Goal: Complete application form

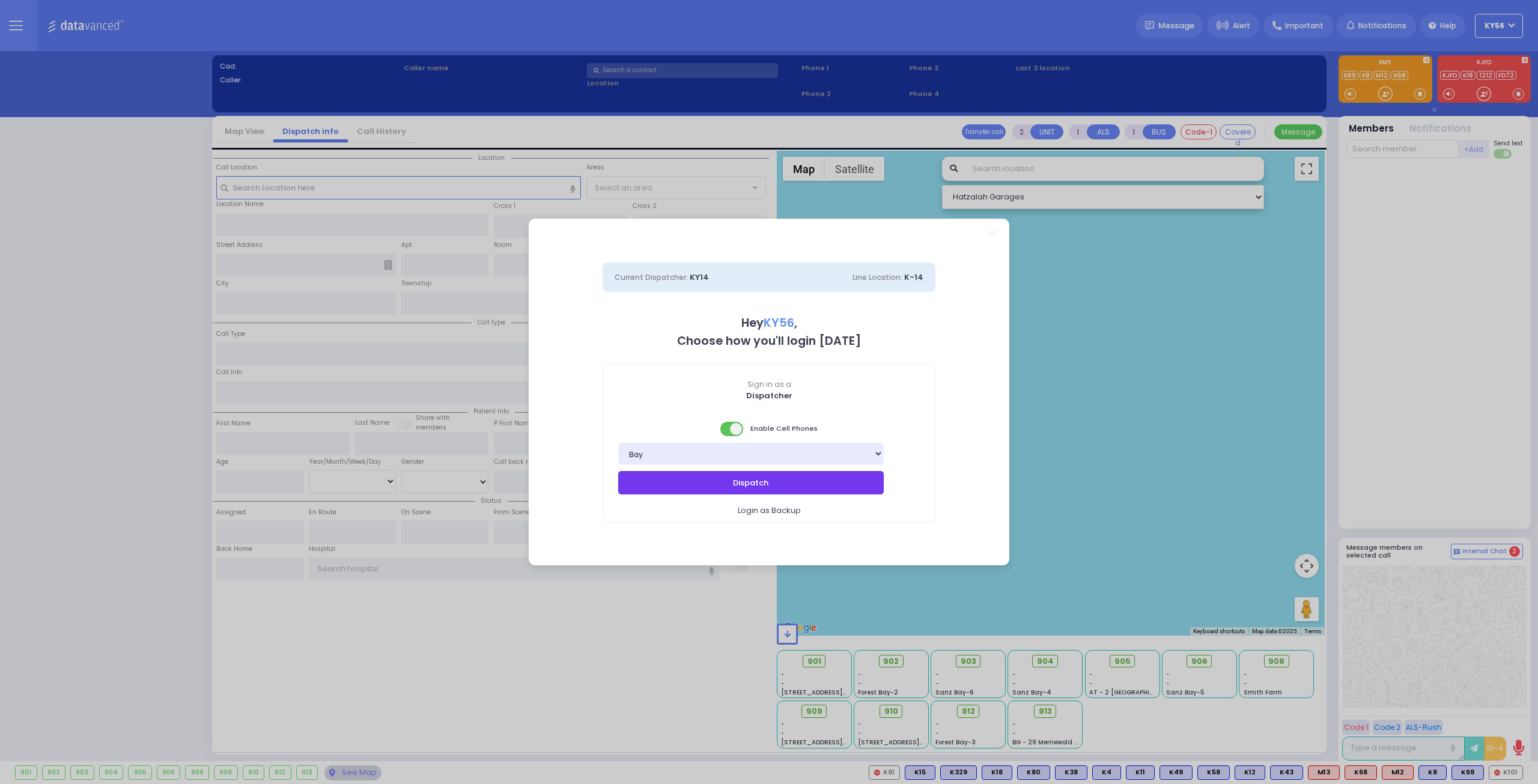
click at [774, 487] on button "Dispatch" at bounding box center [751, 482] width 266 height 23
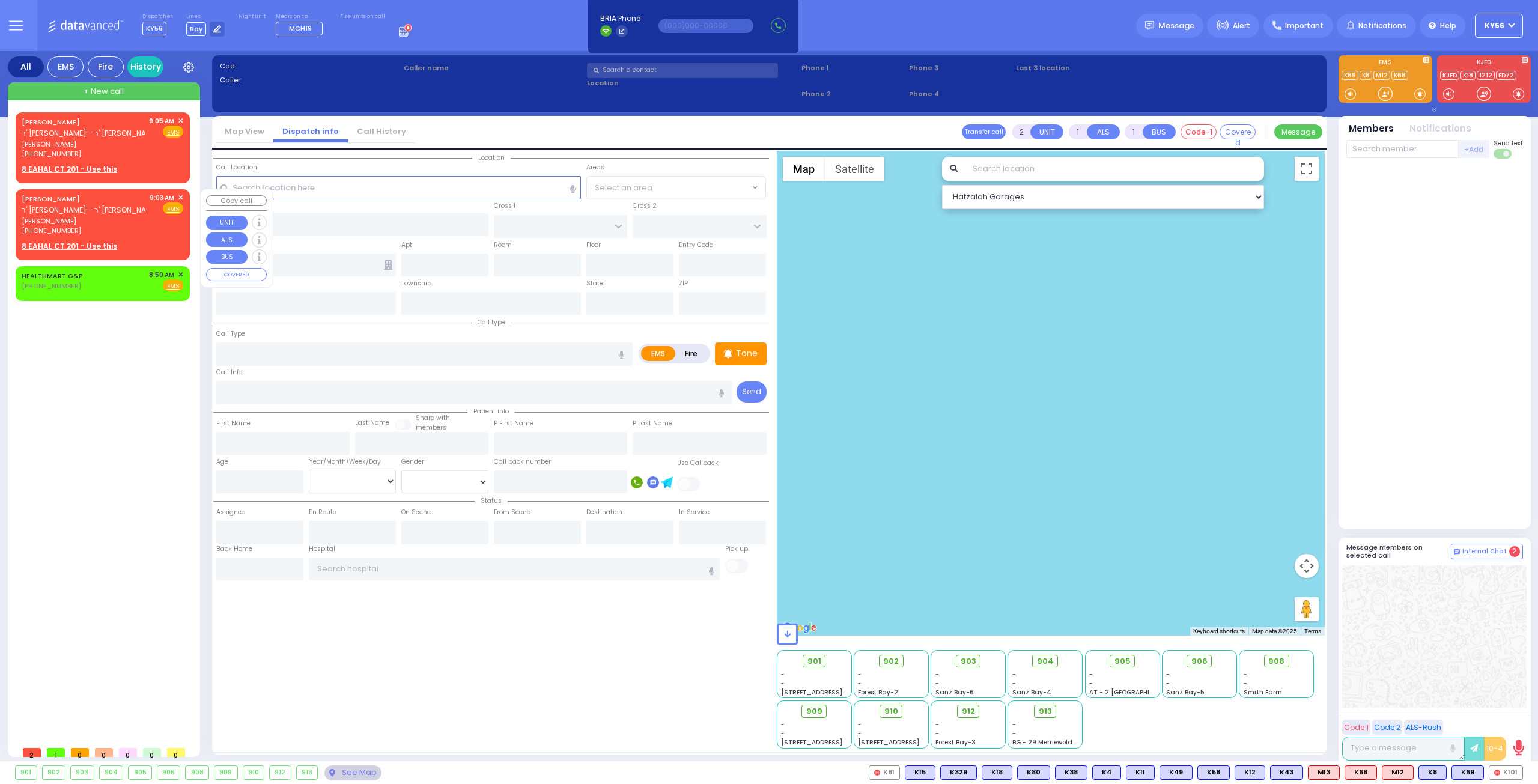
click at [101, 215] on span "ר' [PERSON_NAME] - ר' [PERSON_NAME]" at bounding box center [90, 209] width 138 height 10
select select
radio input "true"
type input "[PERSON_NAME]"
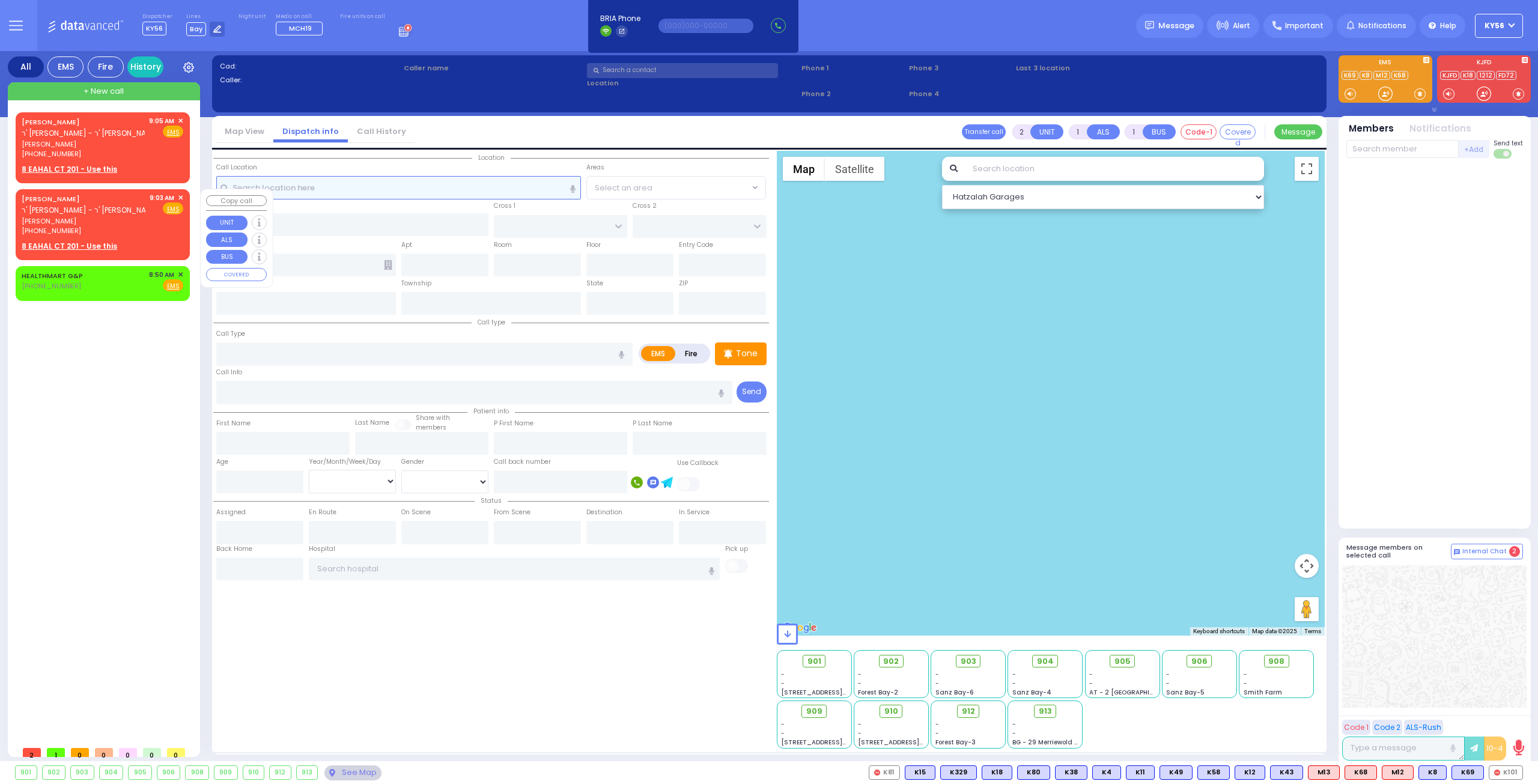
select select
type input "09:03"
select select "Hatzalah Garages"
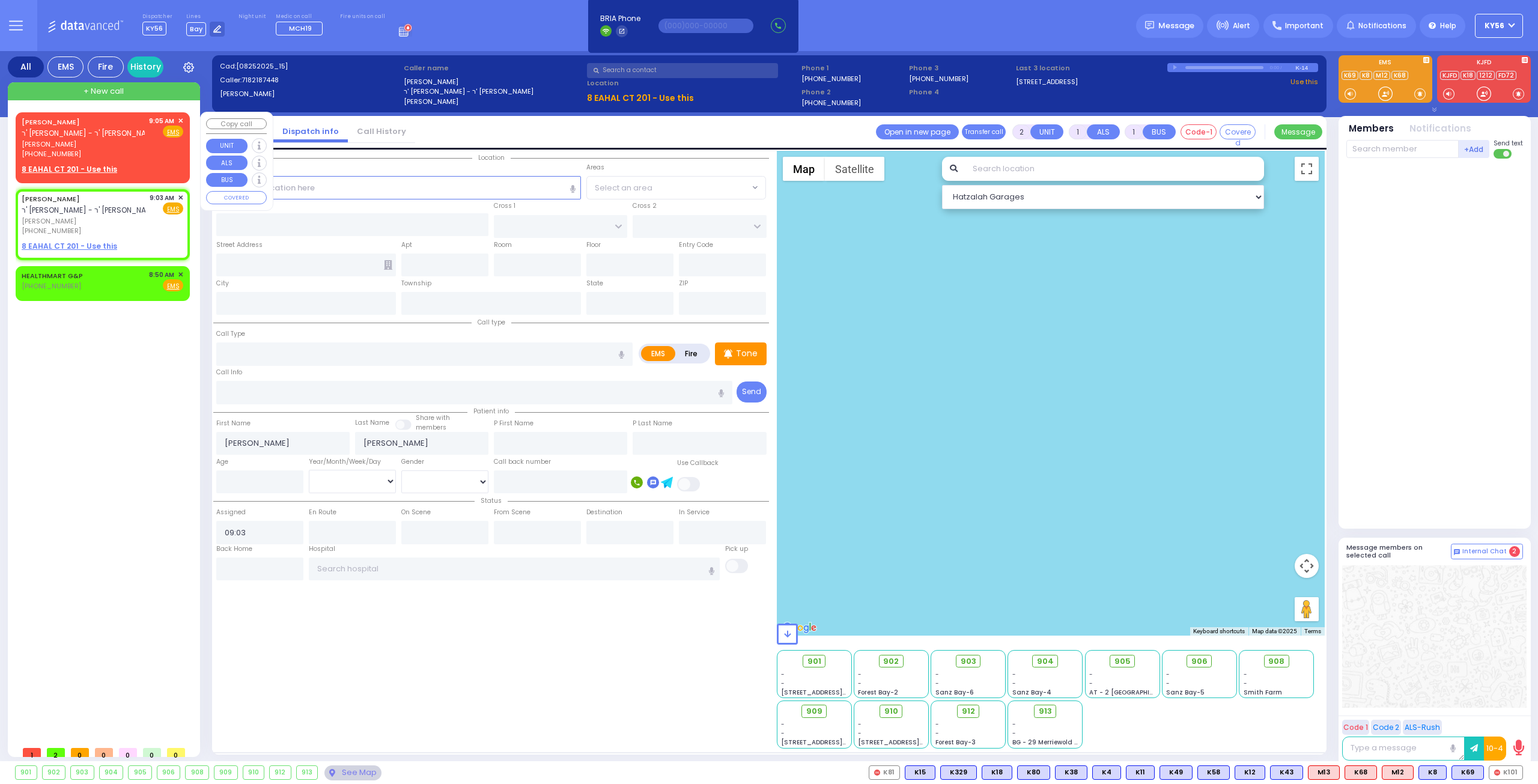
click at [127, 137] on div "[PERSON_NAME] ר' [PERSON_NAME] - ר' [PERSON_NAME]" at bounding box center [90, 127] width 138 height 23
select select
radio input "true"
select select
type input "09:05"
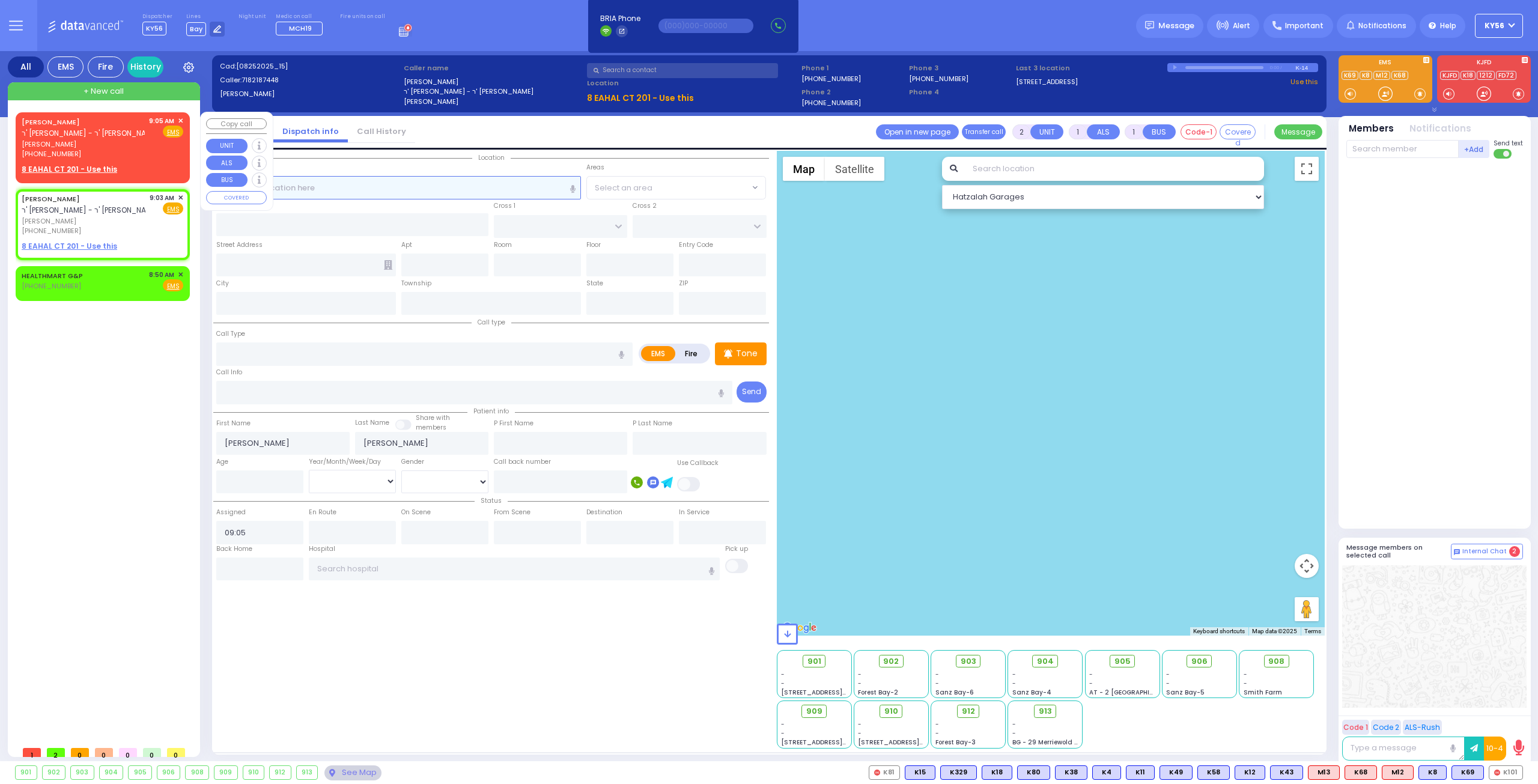
select select "Hatzalah Garages"
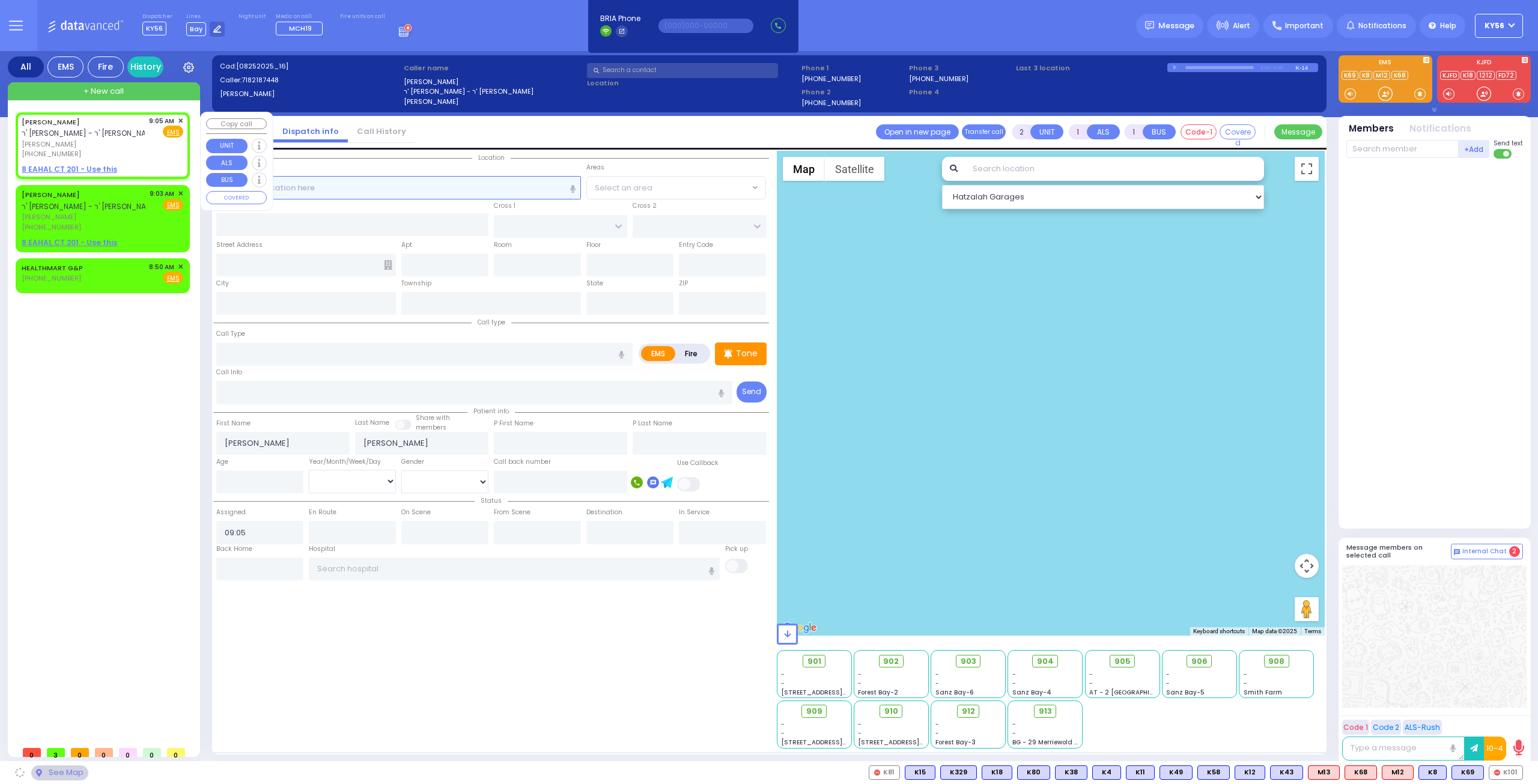
select select
radio input "true"
select select
select select "Hatzalah Garages"
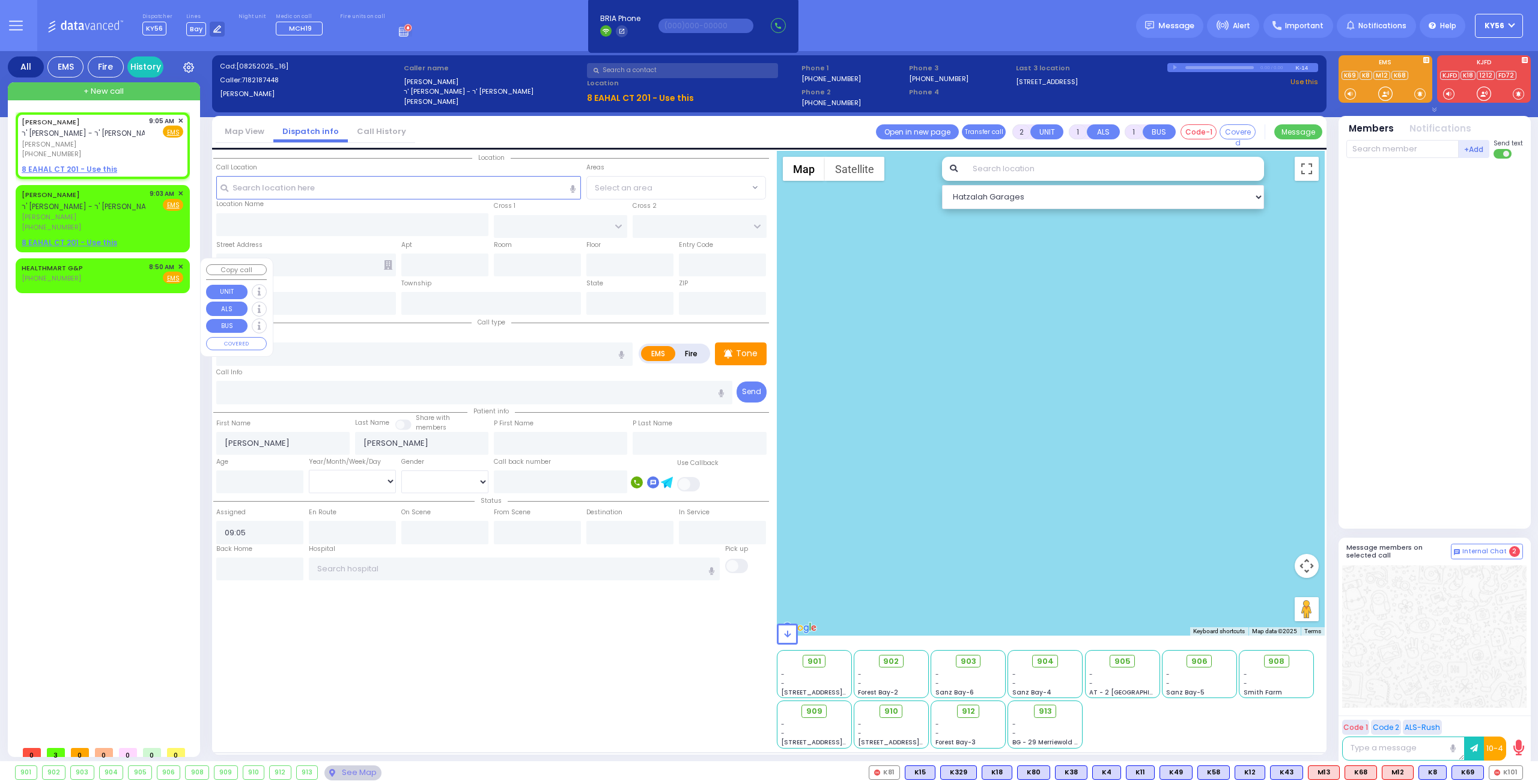
click at [179, 265] on span "✕" at bounding box center [180, 267] width 6 height 10
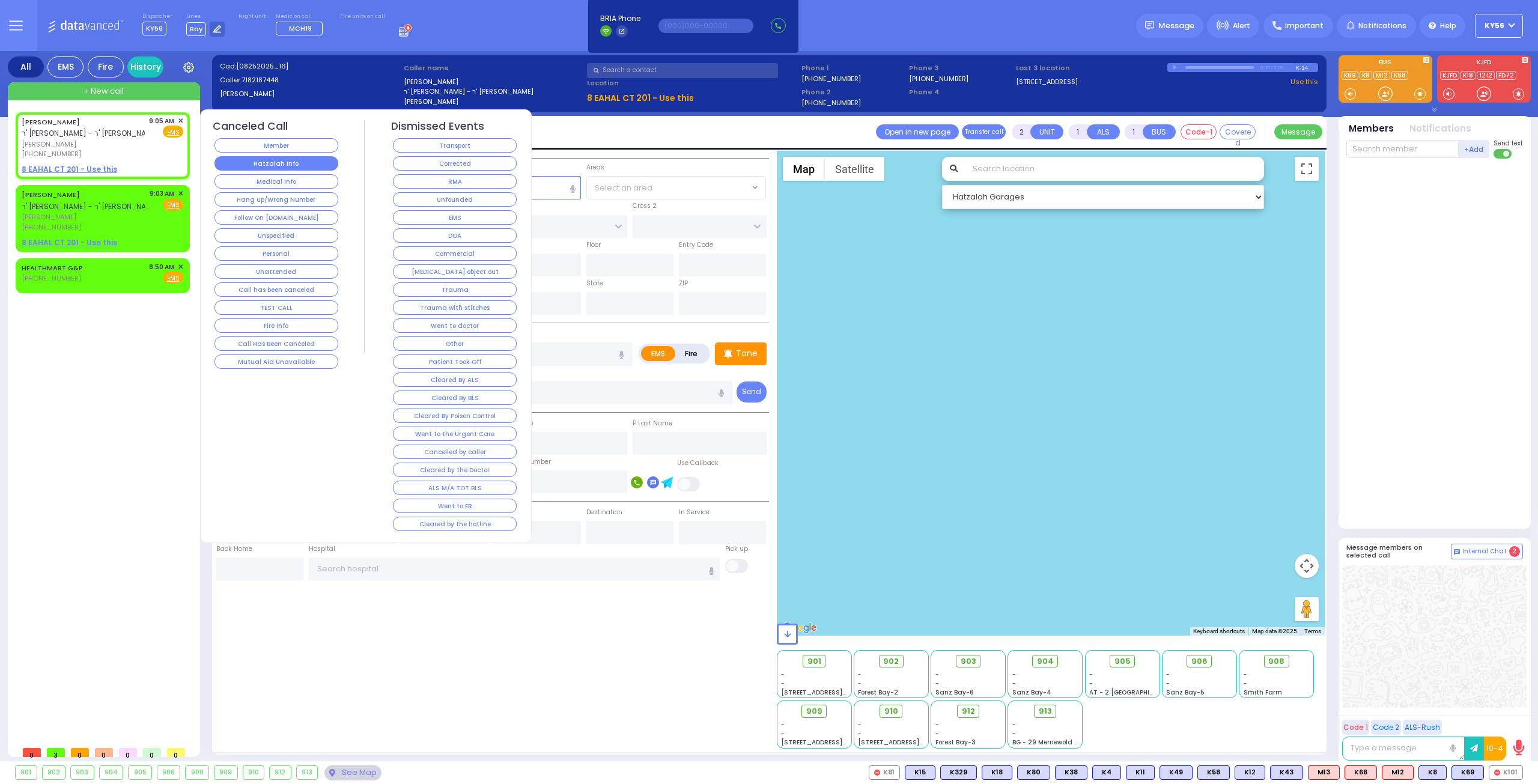
click at [261, 165] on button "Hatzalah Info" at bounding box center [276, 163] width 124 height 15
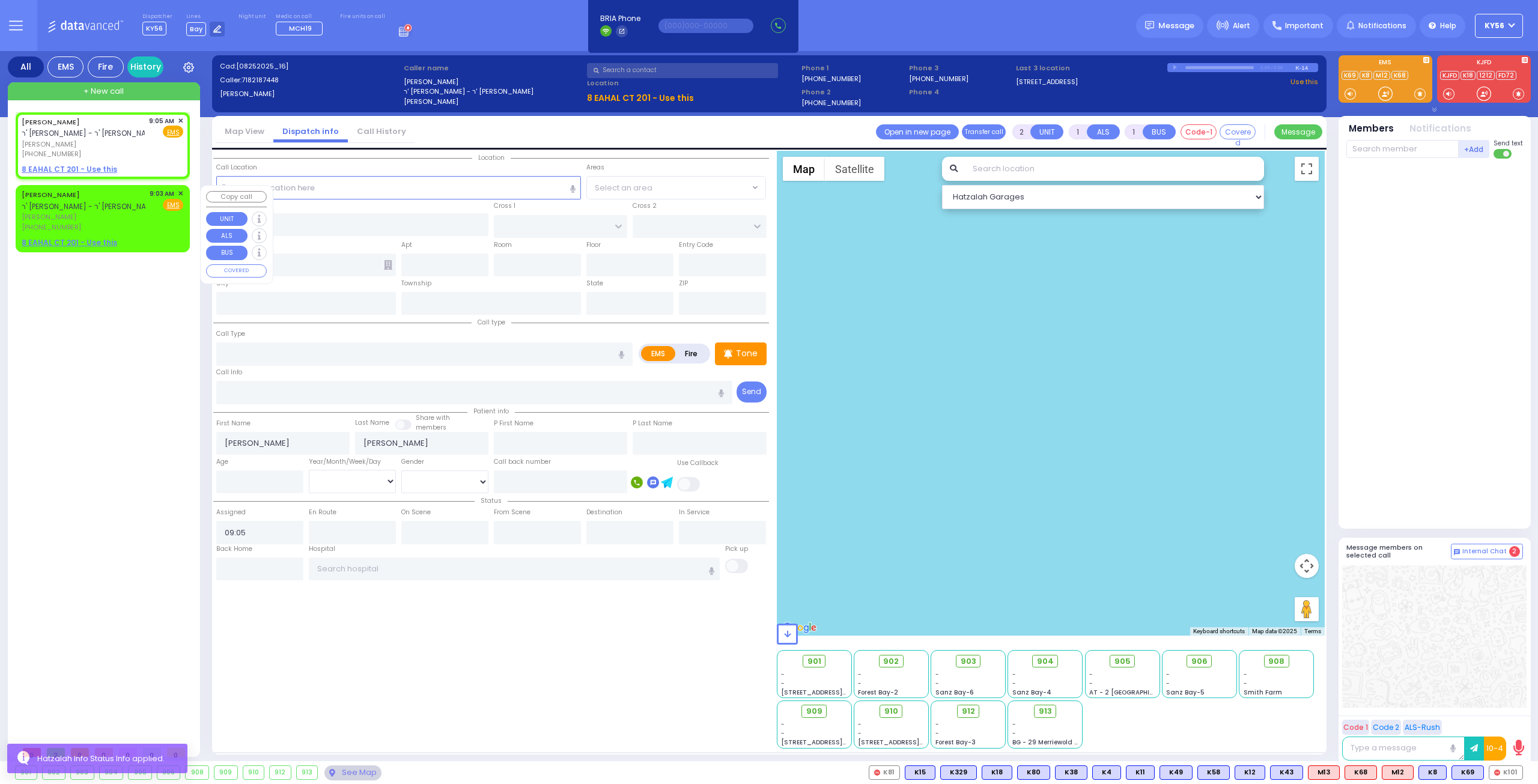
click at [181, 191] on span "✕" at bounding box center [180, 193] width 6 height 10
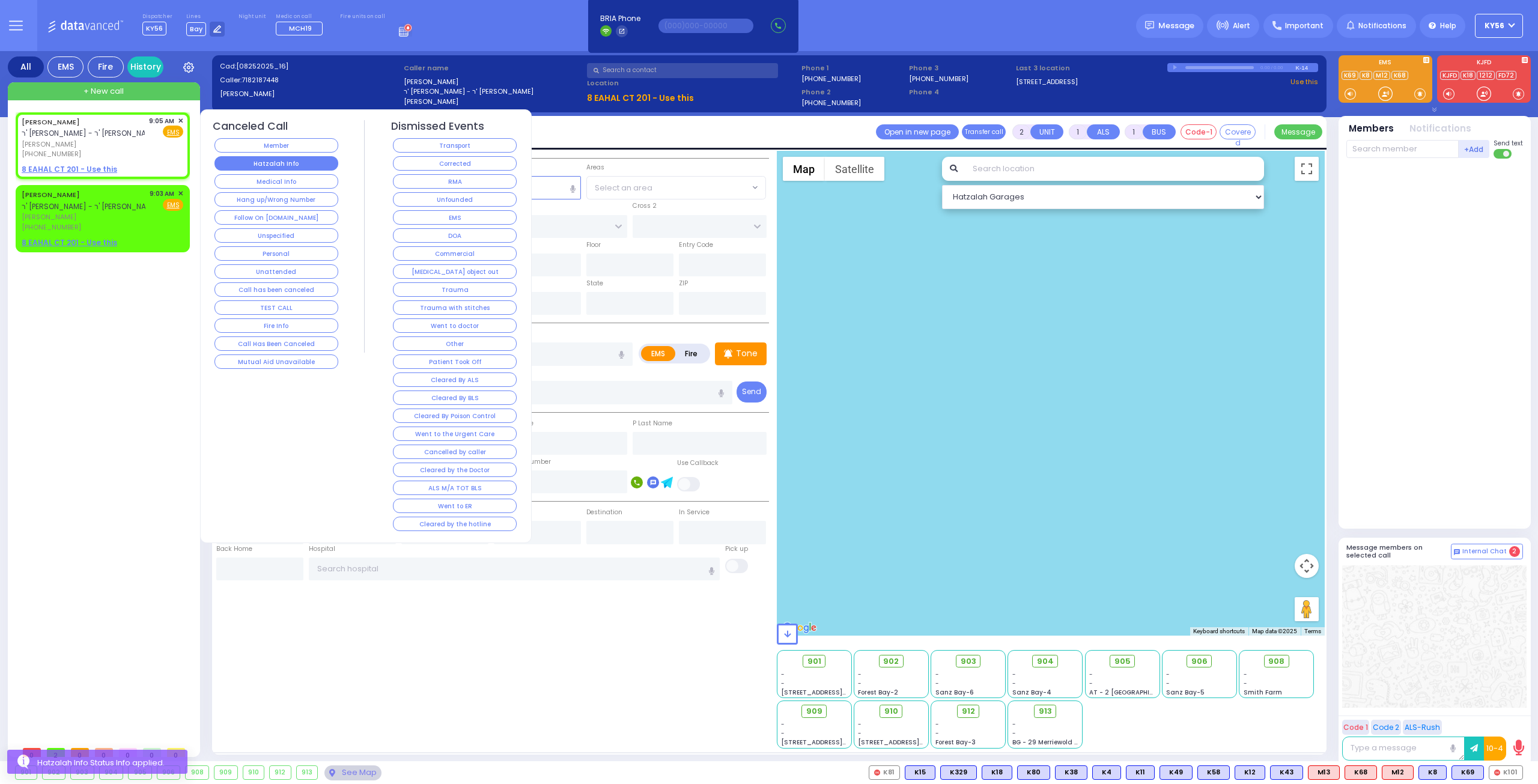
click at [283, 166] on button "Hatzalah Info" at bounding box center [276, 163] width 124 height 15
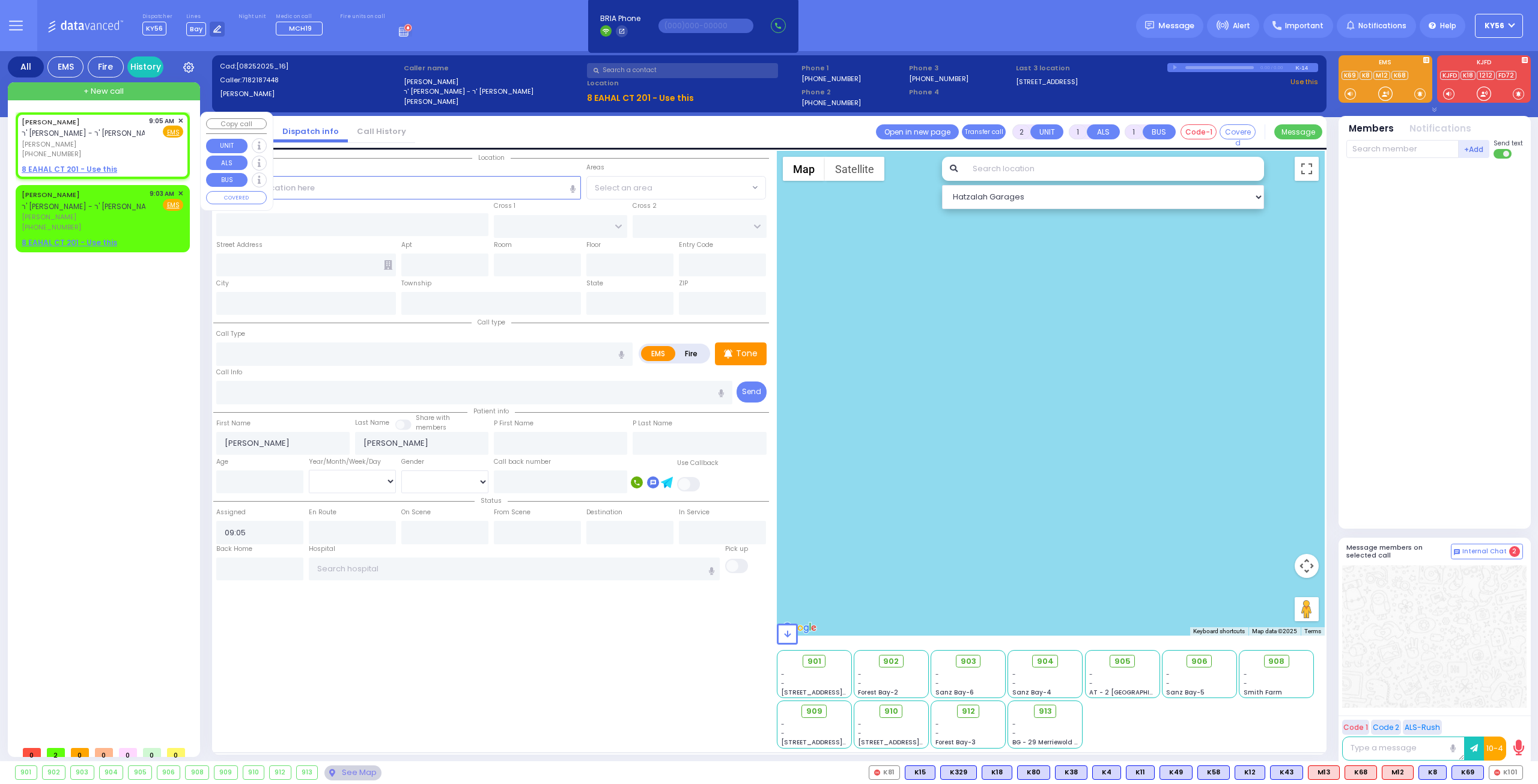
click at [183, 120] on div "[PERSON_NAME] ר' [PERSON_NAME] - ר' [PERSON_NAME] [PERSON_NAME] [PHONE_NUMBER] …" at bounding box center [102, 146] width 169 height 63
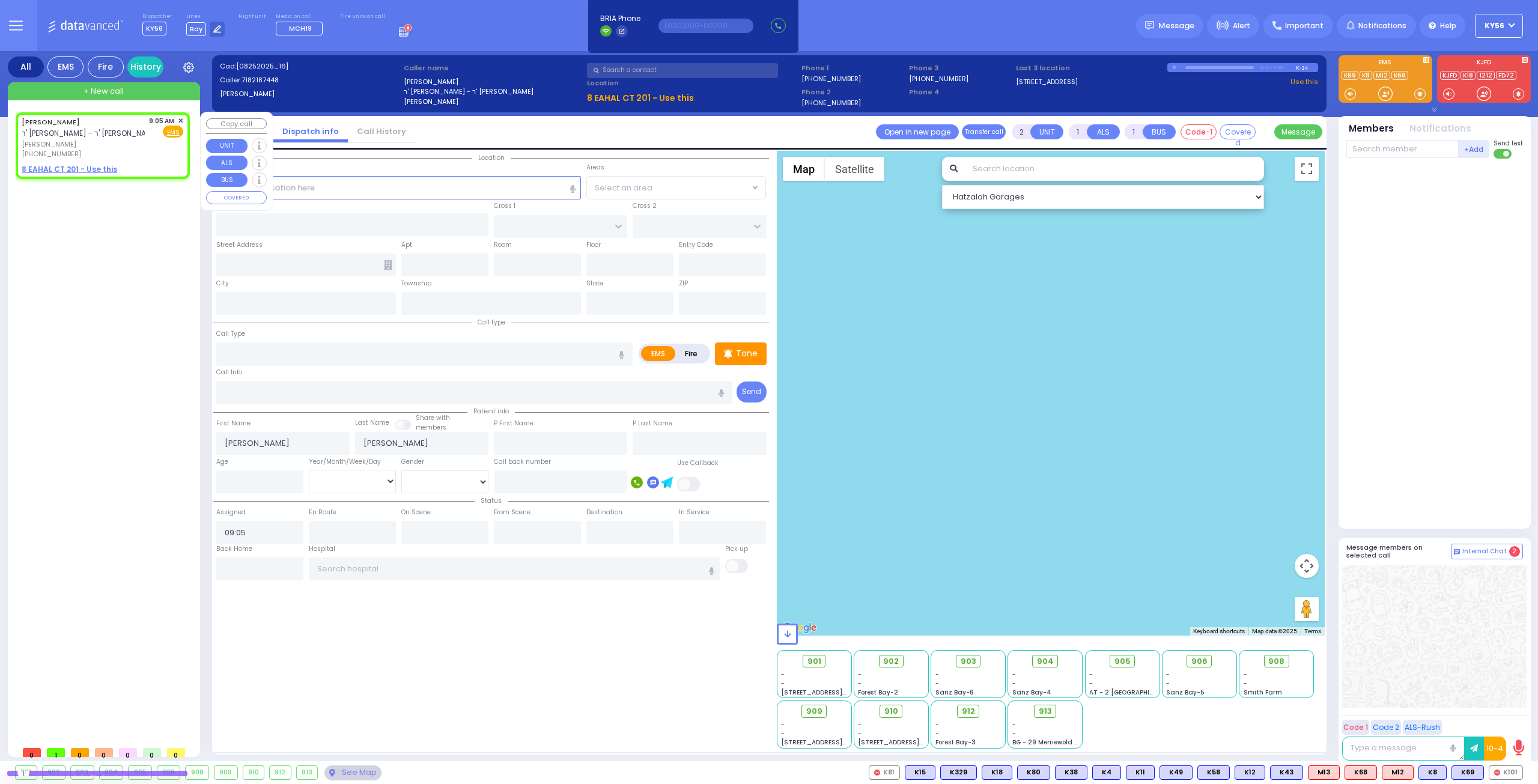
select select
radio input "true"
select select
select select "Hatzalah Garages"
click at [182, 121] on span "✕" at bounding box center [180, 121] width 6 height 10
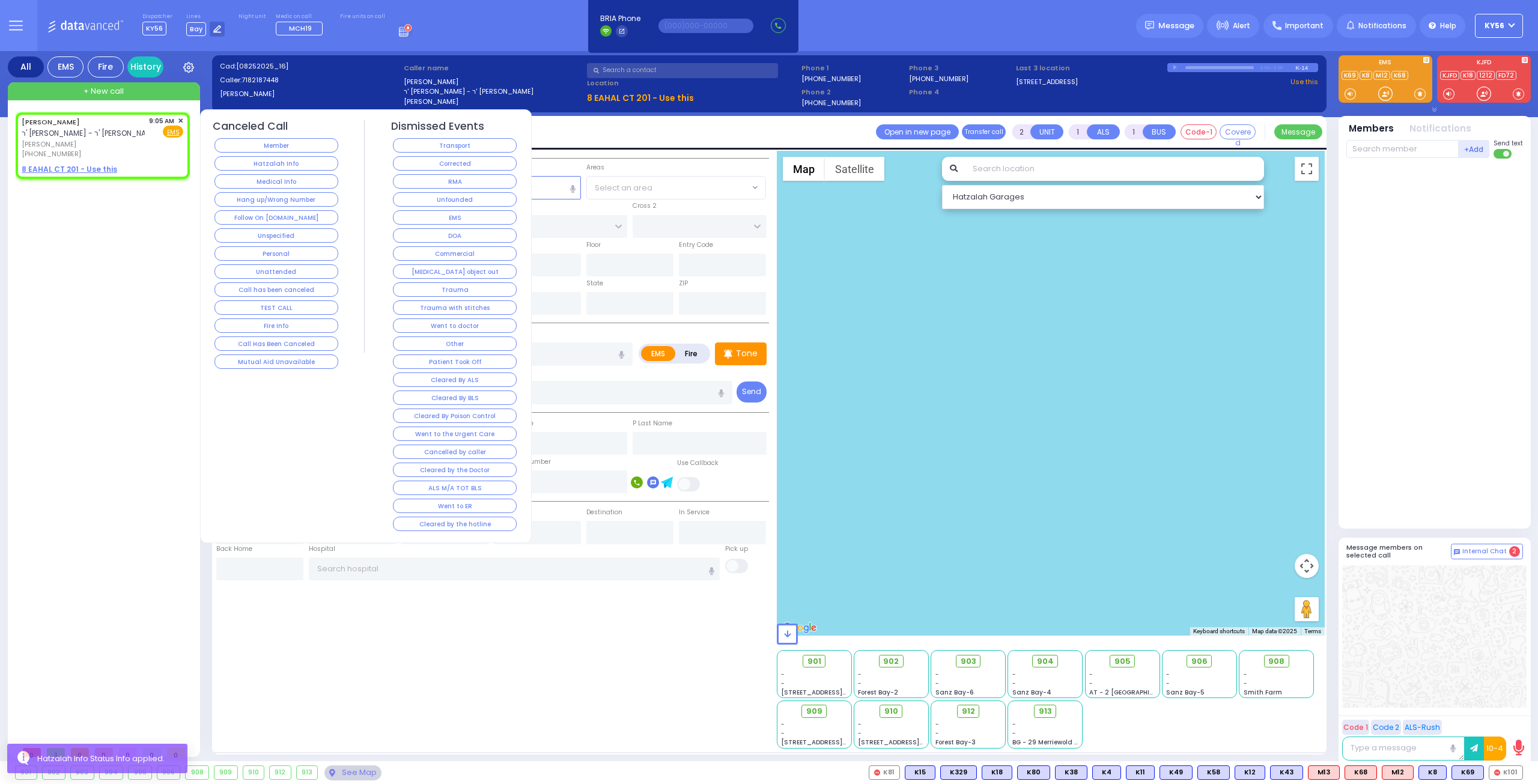
click at [262, 157] on button "Hatzalah Info" at bounding box center [276, 163] width 124 height 15
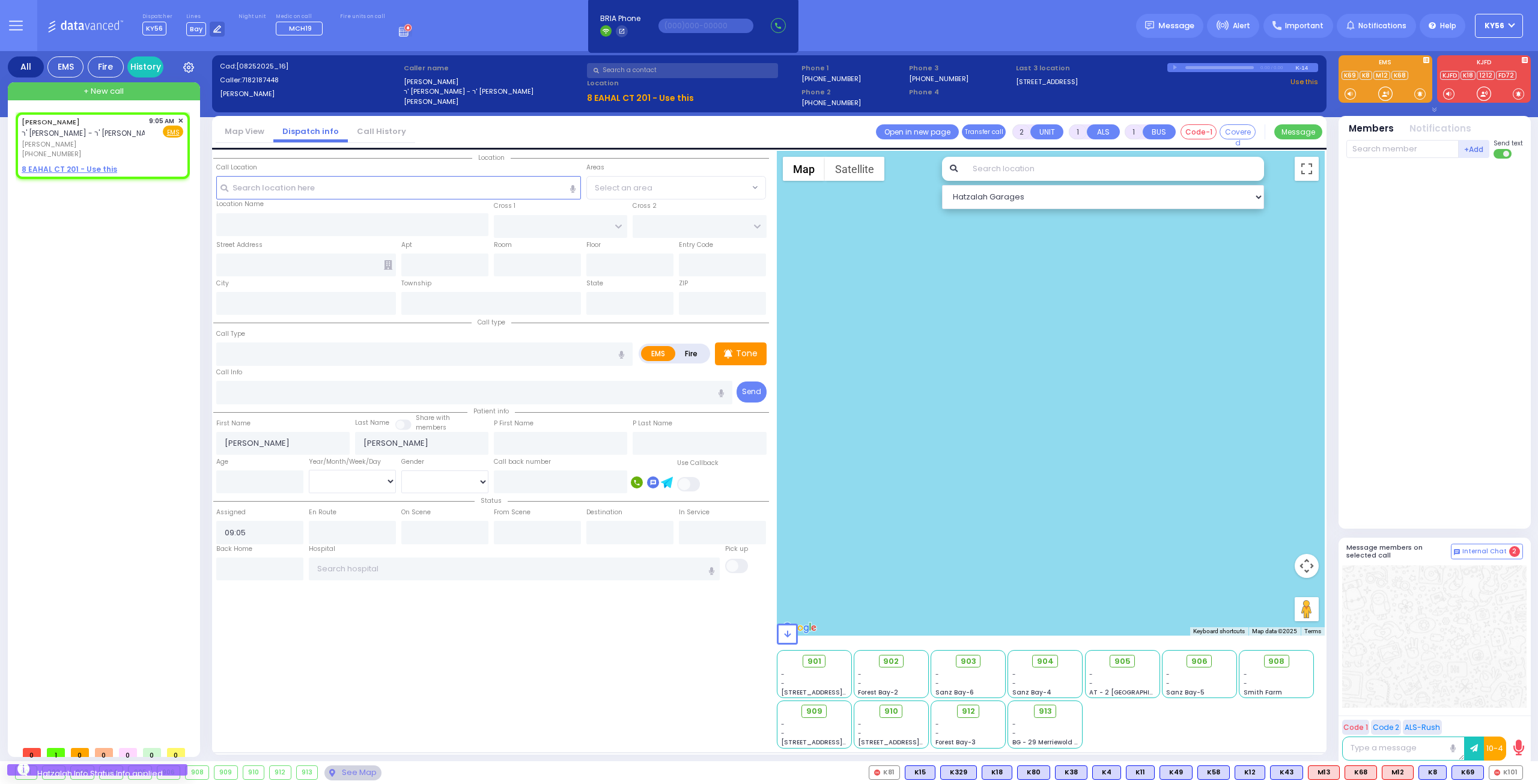
select select
radio input "true"
select select
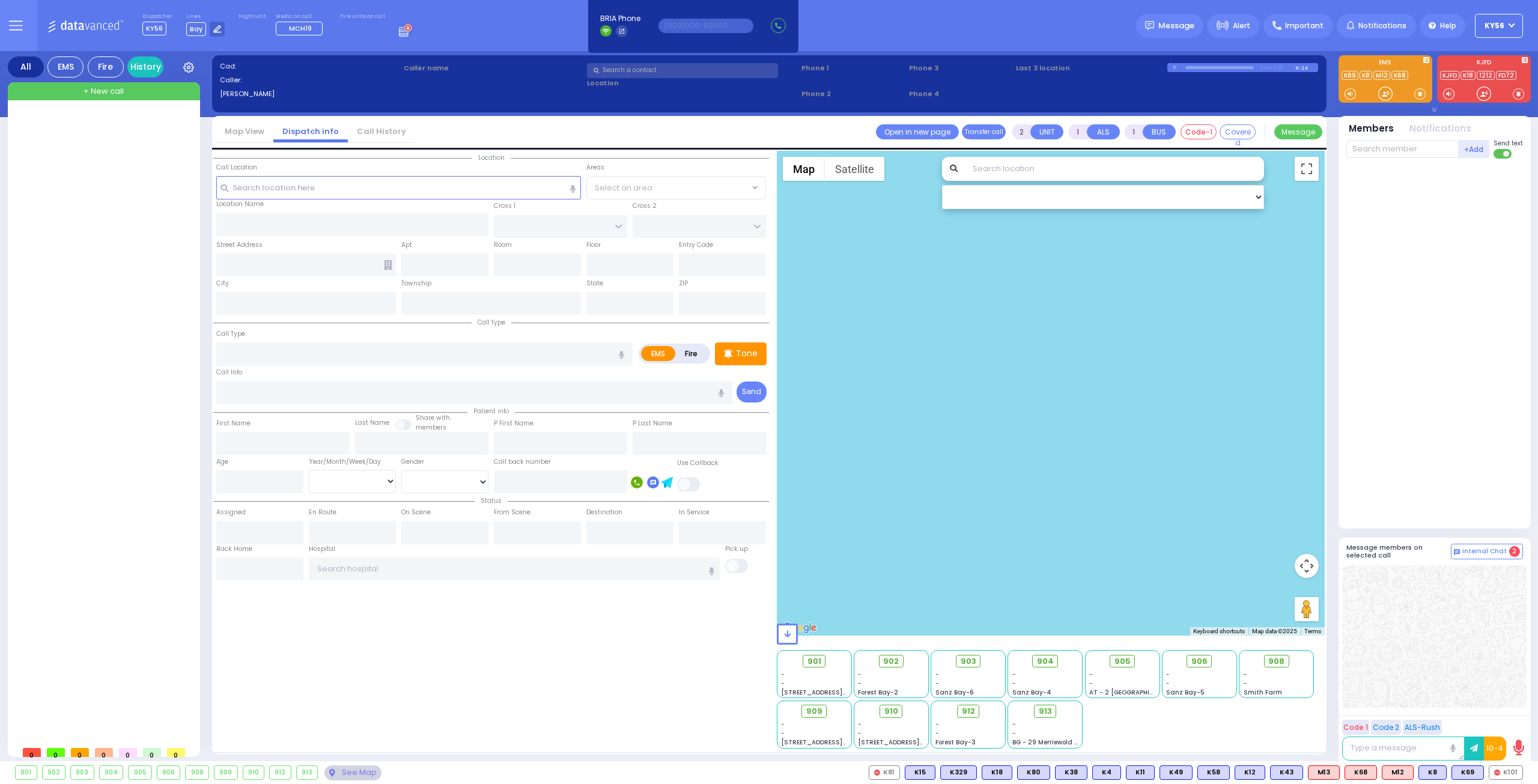
click at [399, 30] on icon at bounding box center [405, 30] width 13 height 13
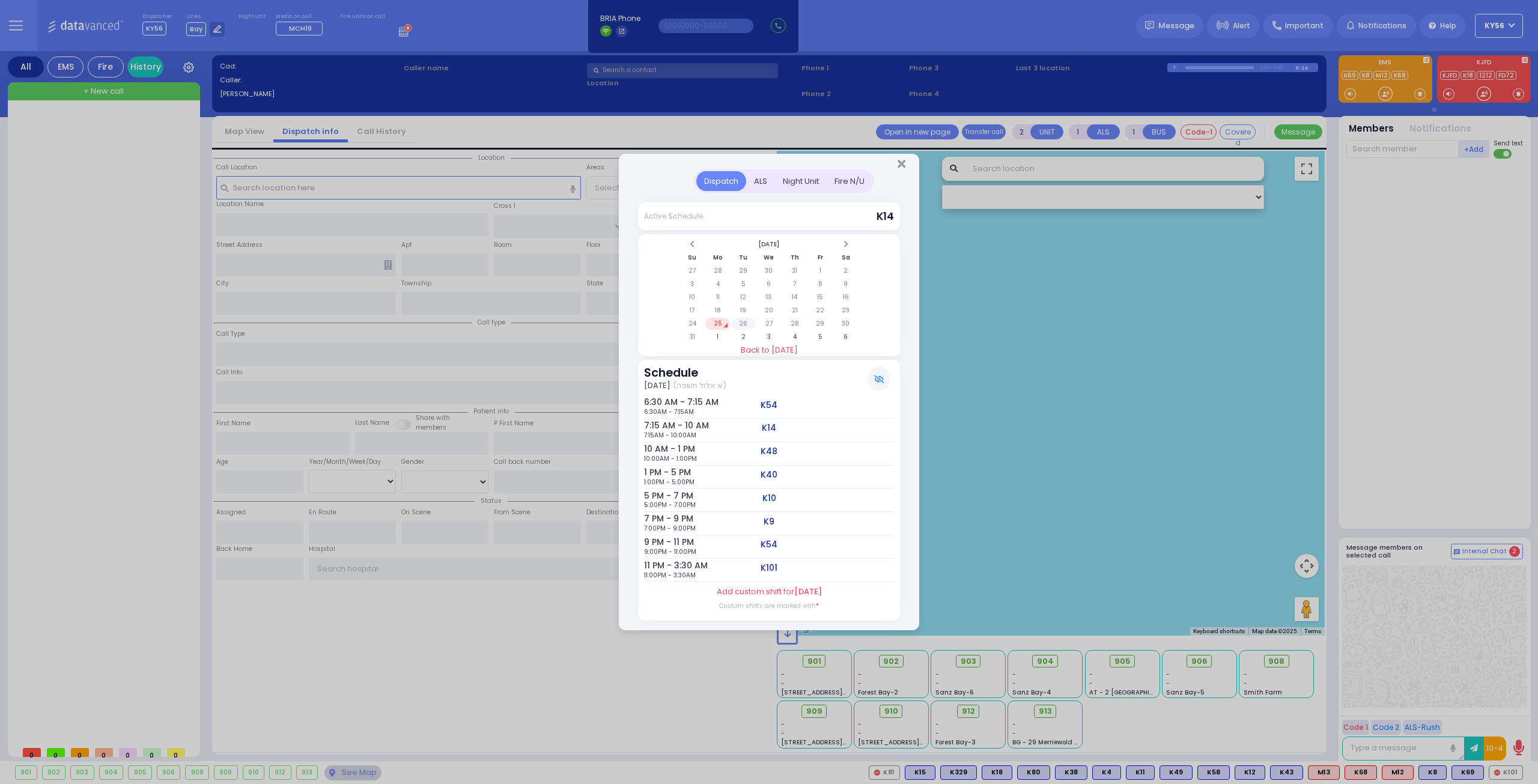
click at [744, 321] on td "26" at bounding box center [743, 323] width 25 height 12
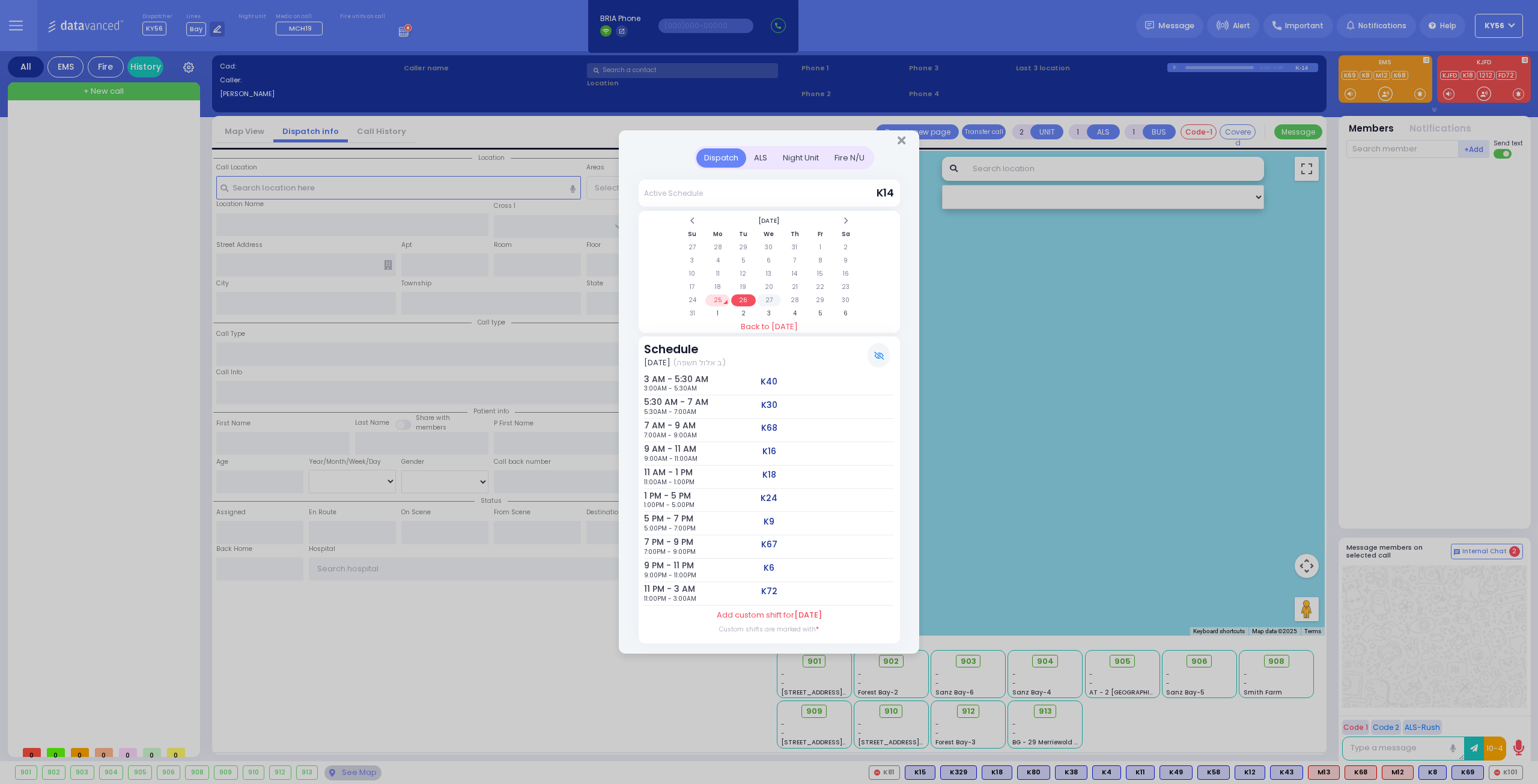
click at [767, 303] on td "27" at bounding box center [769, 300] width 25 height 12
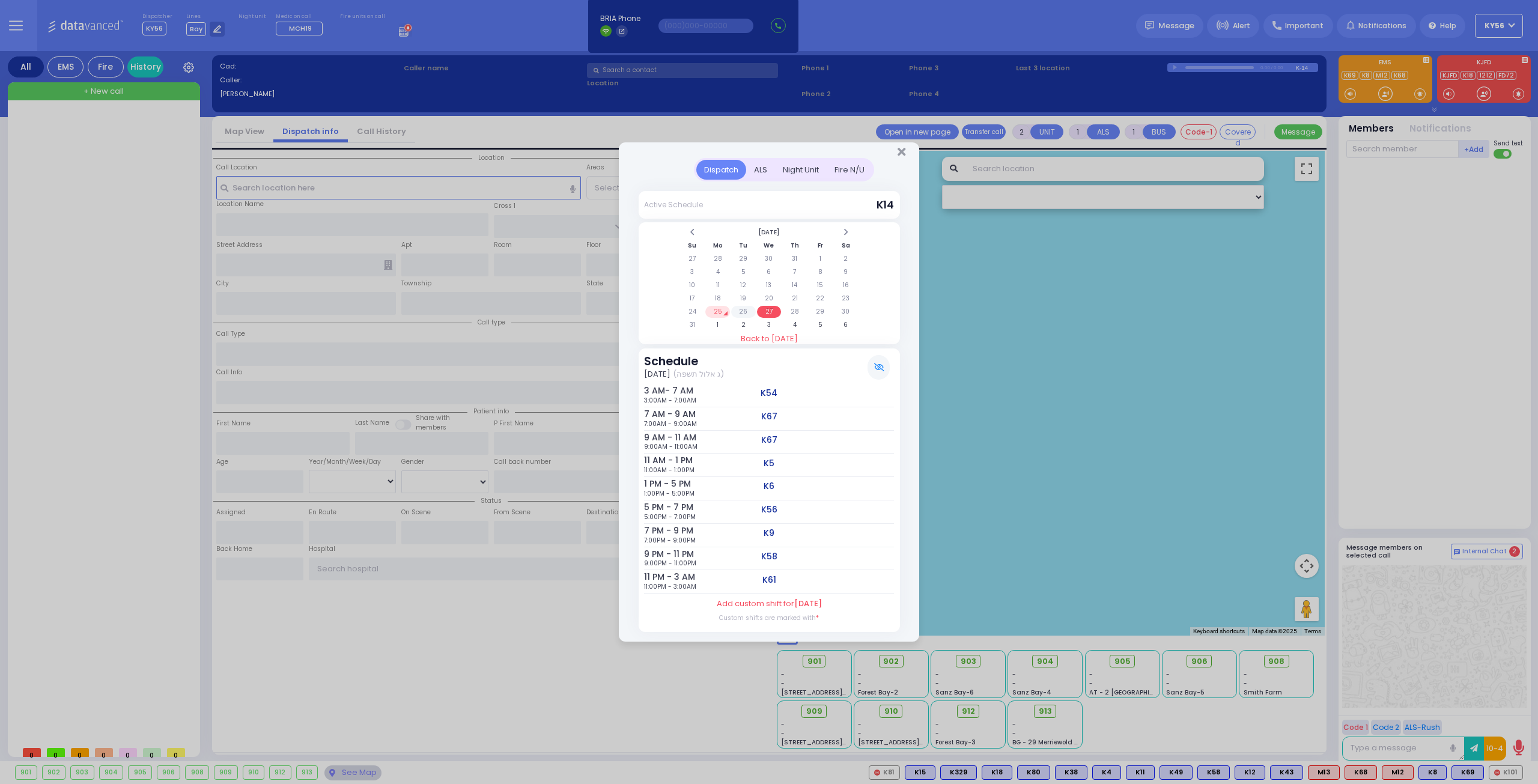
click at [744, 310] on td "26" at bounding box center [743, 311] width 25 height 12
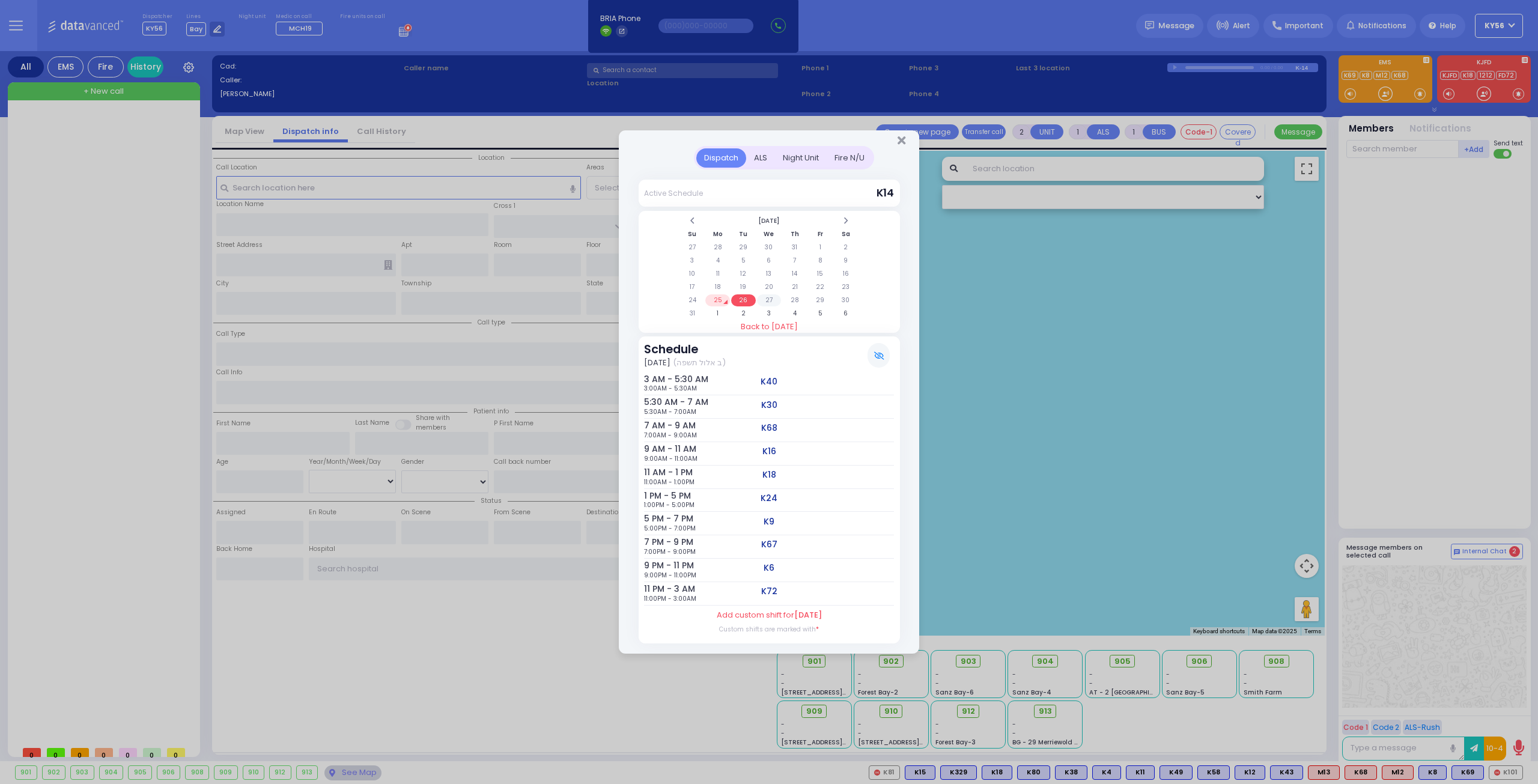
click at [768, 298] on td "27" at bounding box center [769, 300] width 25 height 12
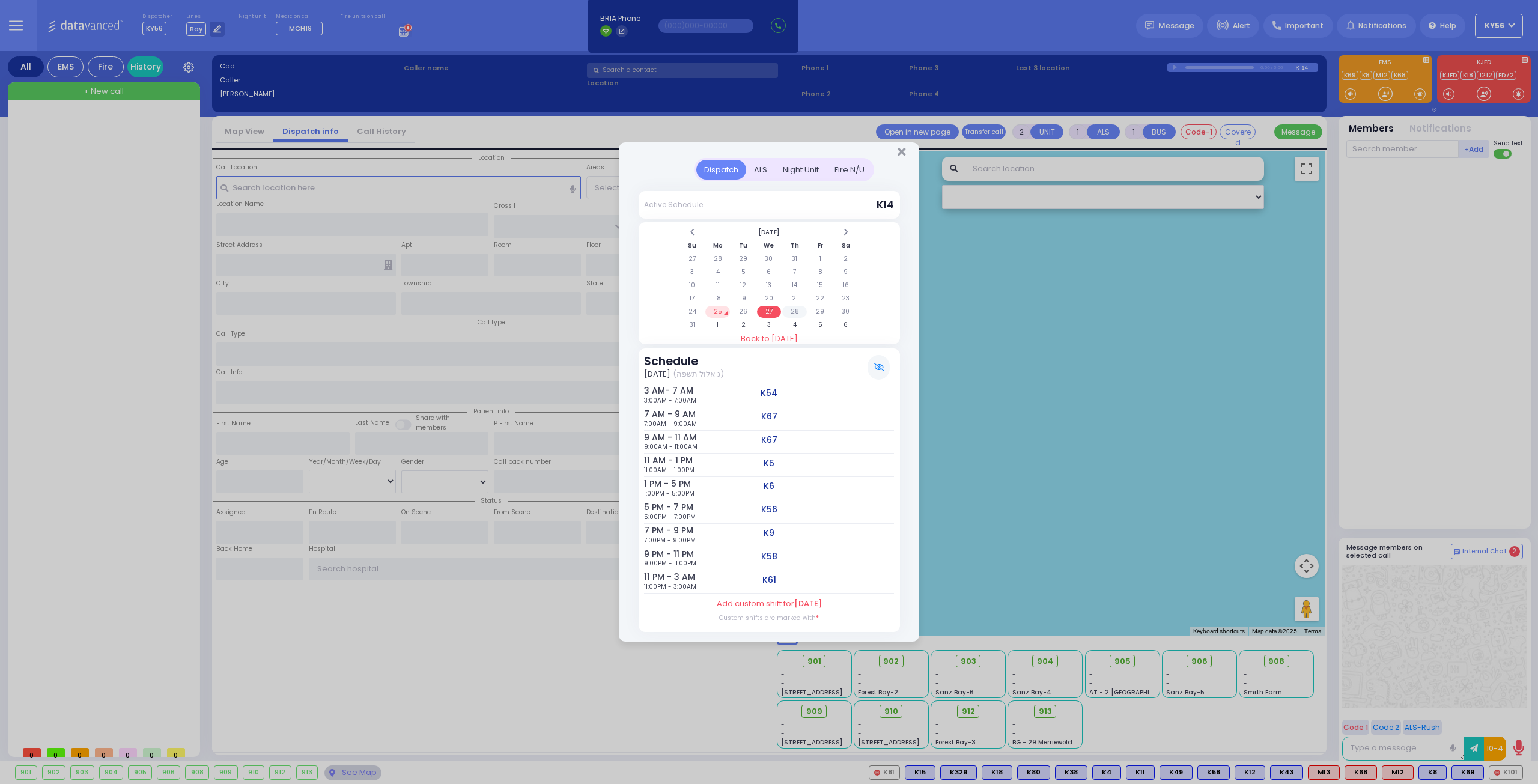
click at [792, 315] on td "28" at bounding box center [795, 311] width 25 height 12
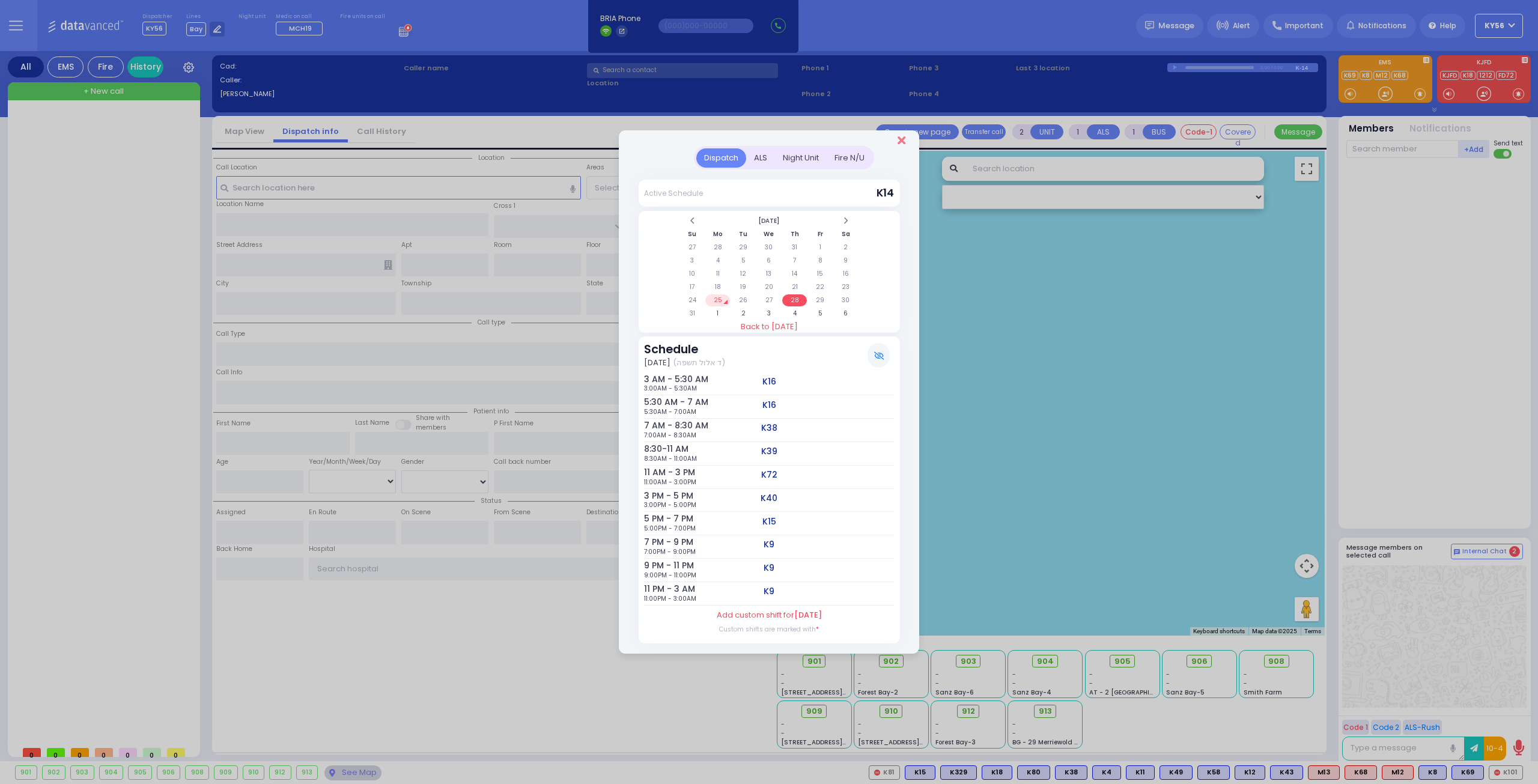
click at [900, 142] on icon "Close" at bounding box center [901, 140] width 7 height 12
